Goal: Information Seeking & Learning: Understand process/instructions

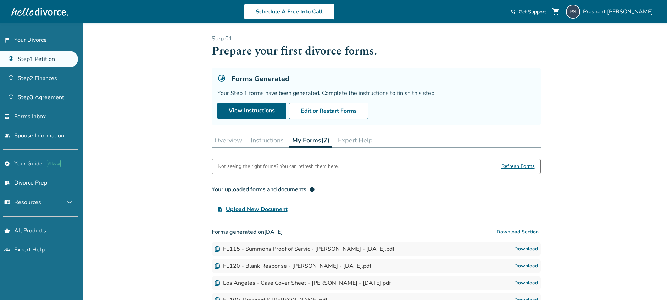
click at [257, 141] on button "Instructions" at bounding box center [267, 140] width 39 height 14
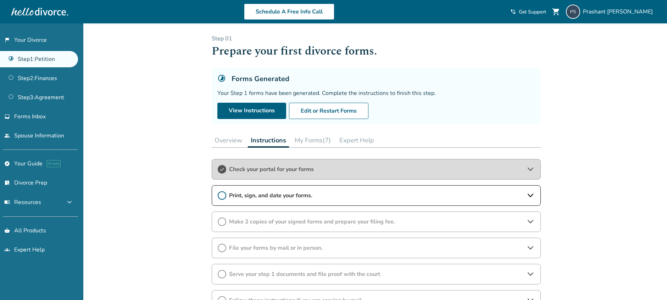
click at [220, 138] on button "Overview" at bounding box center [228, 140] width 33 height 14
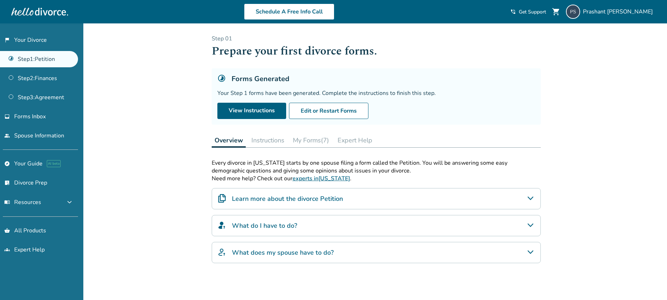
click at [270, 136] on button "Instructions" at bounding box center [267, 140] width 39 height 14
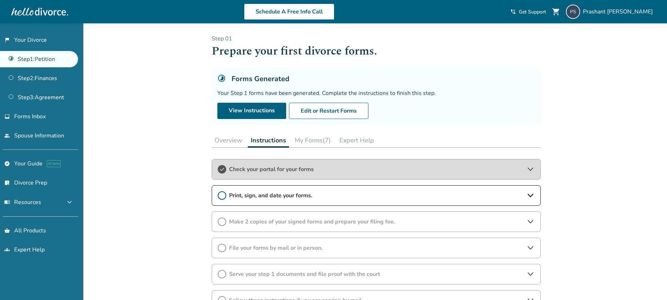
click at [266, 179] on div "Check your portal for your forms" at bounding box center [376, 169] width 329 height 21
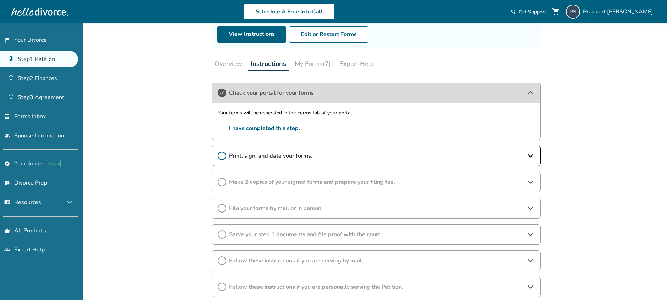
scroll to position [106, 0]
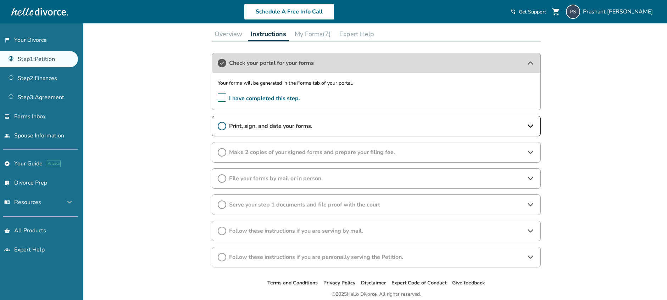
click at [280, 114] on div "Check your portal for your forms Your forms will be generated in the Forms tab …" at bounding box center [376, 160] width 329 height 215
click at [271, 129] on span "Print, sign, and date your forms." at bounding box center [376, 126] width 294 height 8
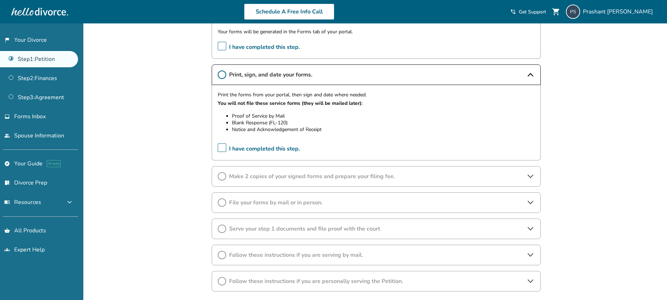
scroll to position [210, 0]
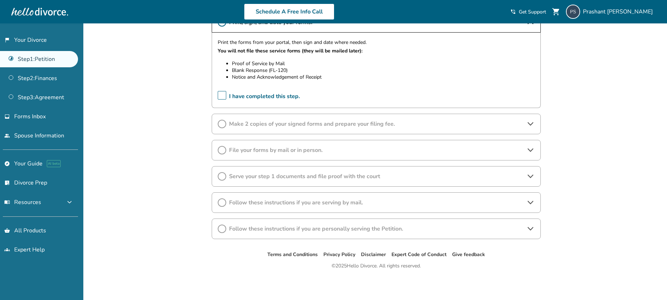
click at [273, 123] on span "Make 2 copies of your signed forms and prepare your filing fee." at bounding box center [376, 124] width 294 height 8
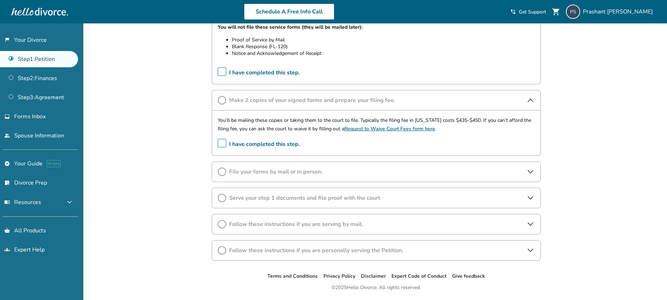
scroll to position [246, 0]
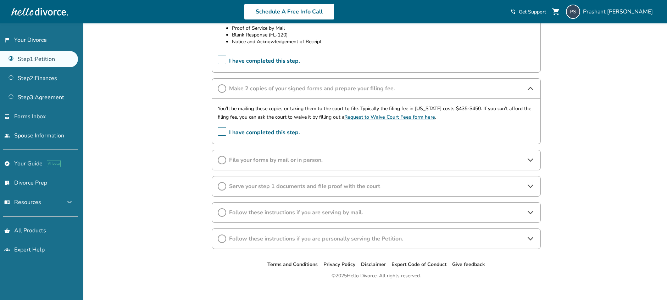
click at [266, 157] on span "File your forms by mail or in person." at bounding box center [376, 160] width 294 height 8
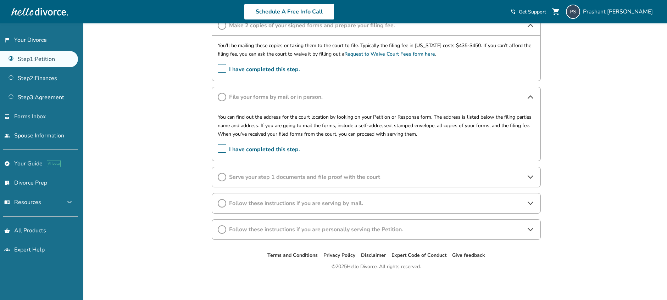
scroll to position [309, 0]
click at [265, 171] on div "Serve your step 1 documents and file proof with the court" at bounding box center [376, 176] width 329 height 21
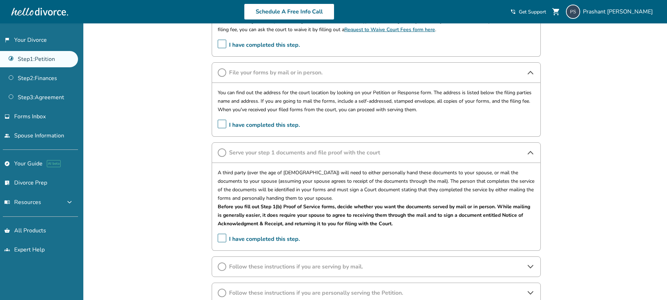
scroll to position [345, 0]
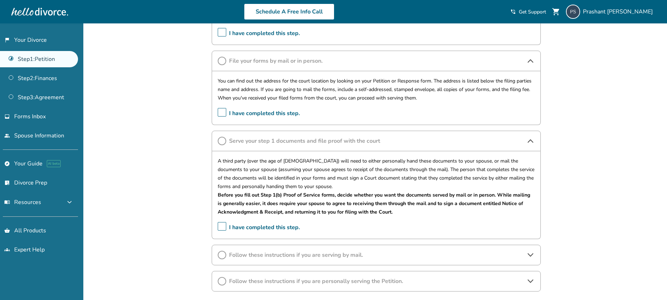
click at [337, 191] on p "Before you fill out Step 1(b) Proof of Service forms, decide whether you want t…" at bounding box center [376, 204] width 317 height 26
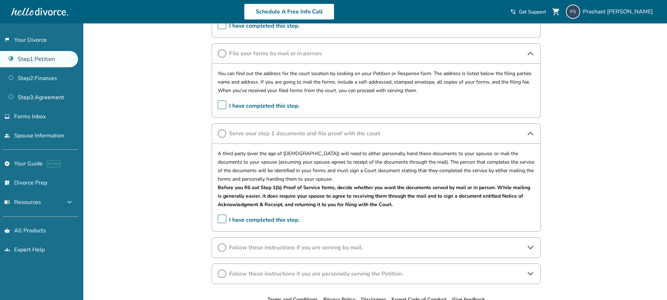
scroll to position [362, 0]
